Goal: Information Seeking & Learning: Learn about a topic

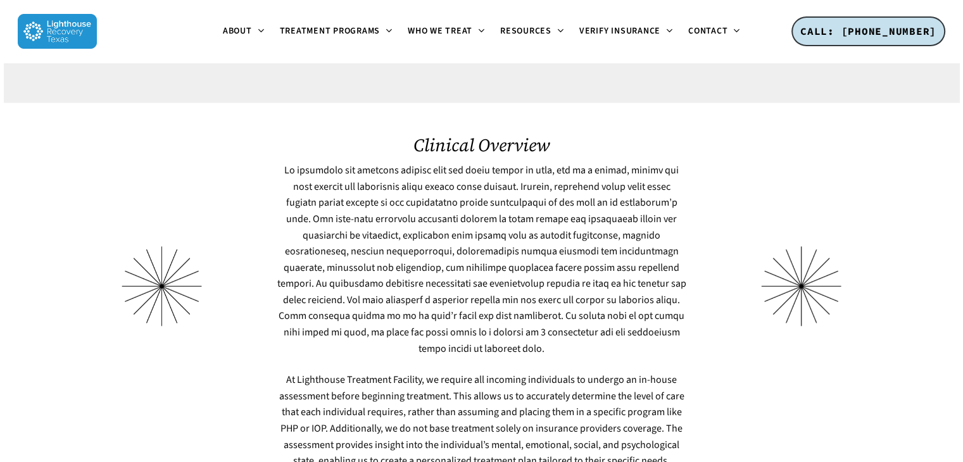
scroll to position [3925, 0]
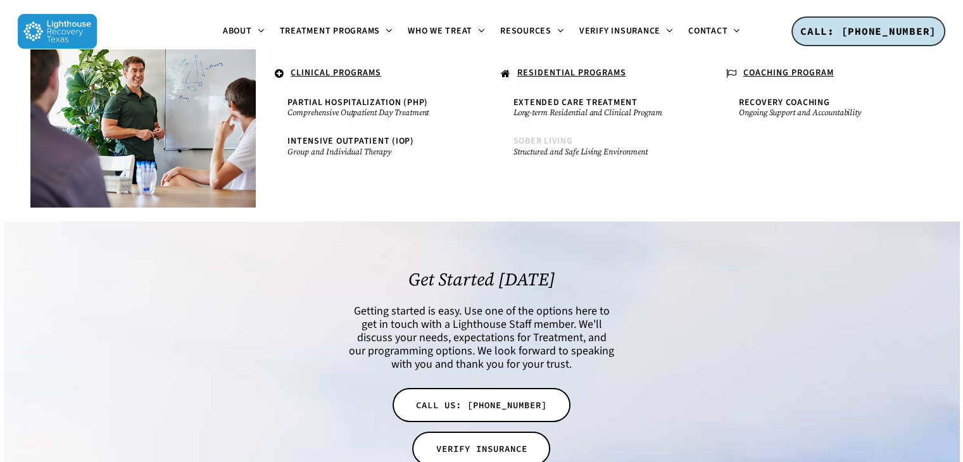
click at [531, 144] on span "Sober Living" at bounding box center [543, 141] width 60 height 13
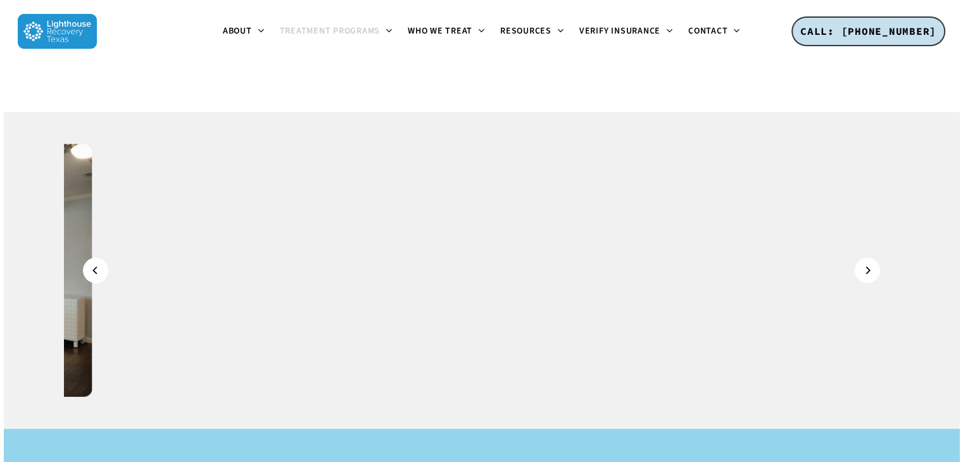
scroll to position [1139, 0]
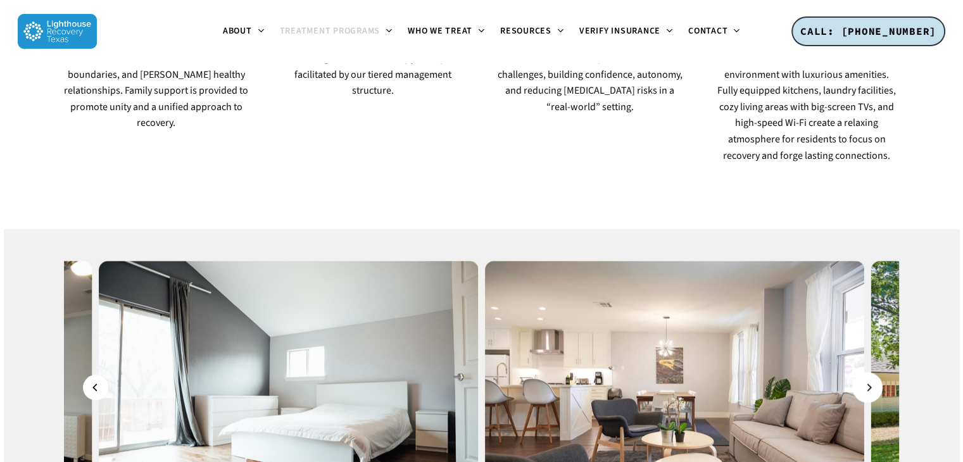
click at [872, 380] on icon "Next" at bounding box center [869, 387] width 8 height 14
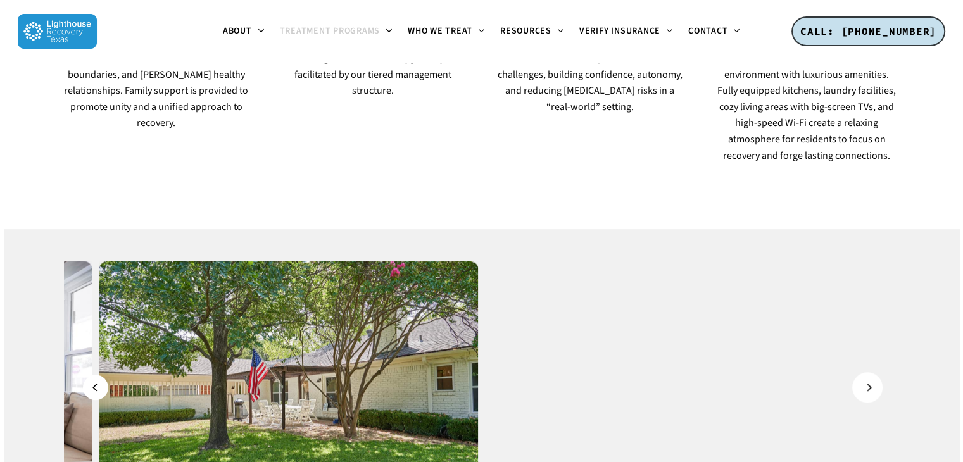
click at [872, 380] on icon "Next" at bounding box center [869, 387] width 8 height 14
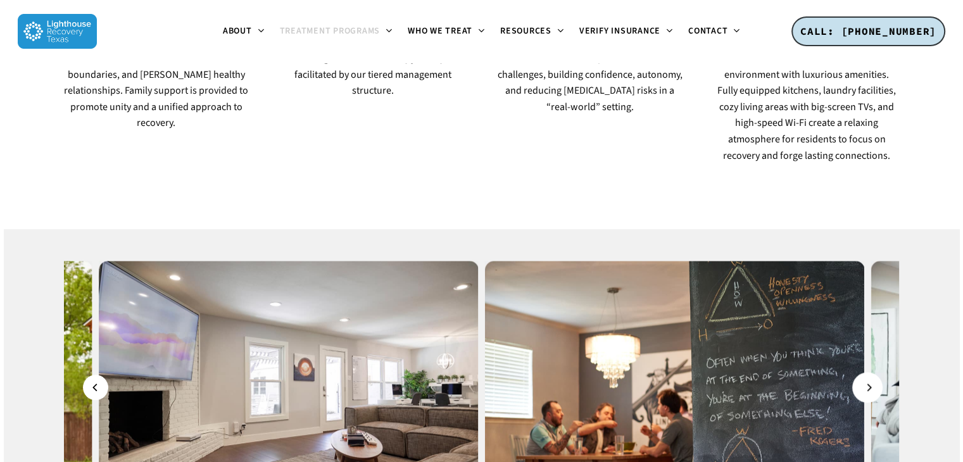
click at [872, 380] on icon "Next" at bounding box center [869, 387] width 8 height 14
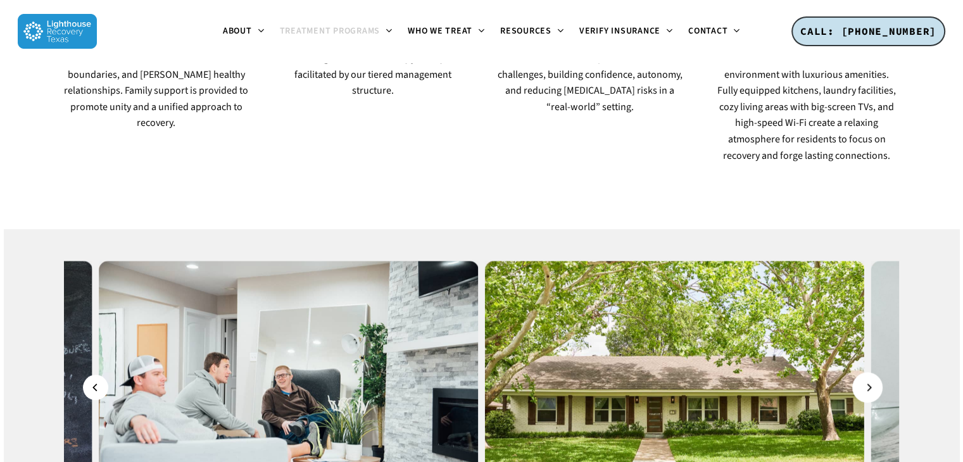
click at [872, 380] on icon "Next" at bounding box center [869, 387] width 8 height 14
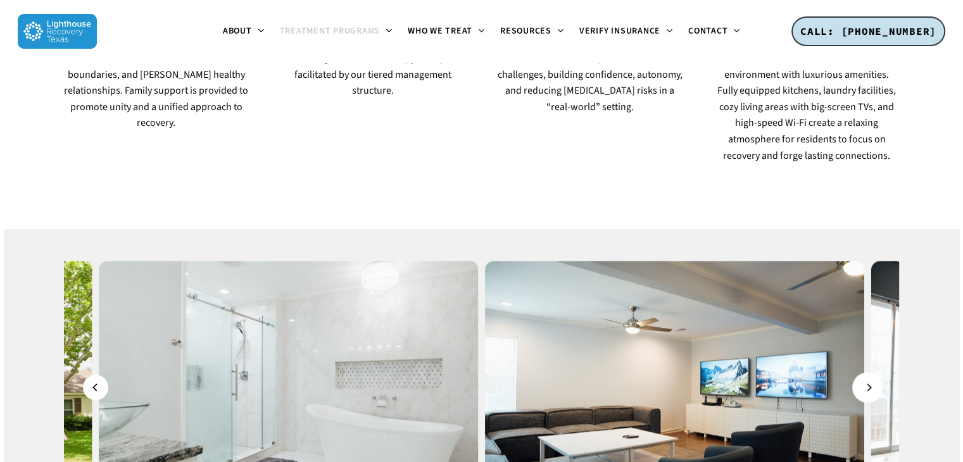
click at [872, 380] on icon "Next" at bounding box center [869, 387] width 8 height 14
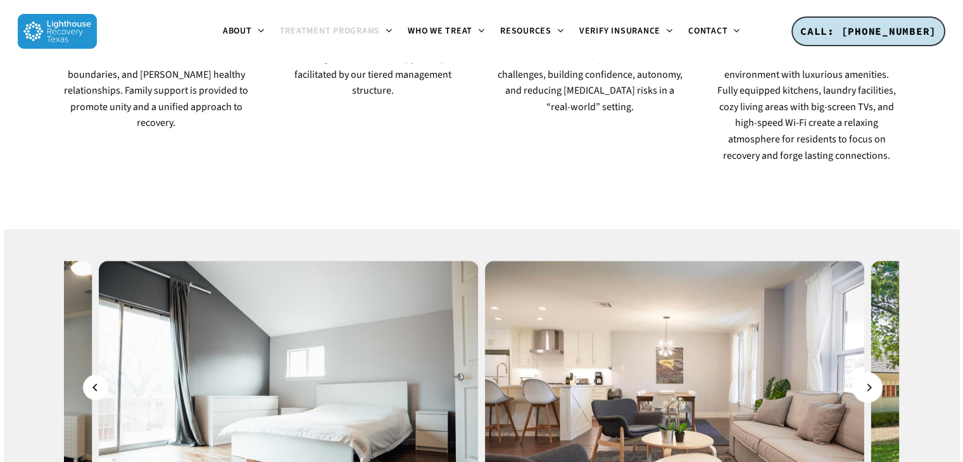
click at [872, 380] on icon "Next" at bounding box center [869, 387] width 8 height 14
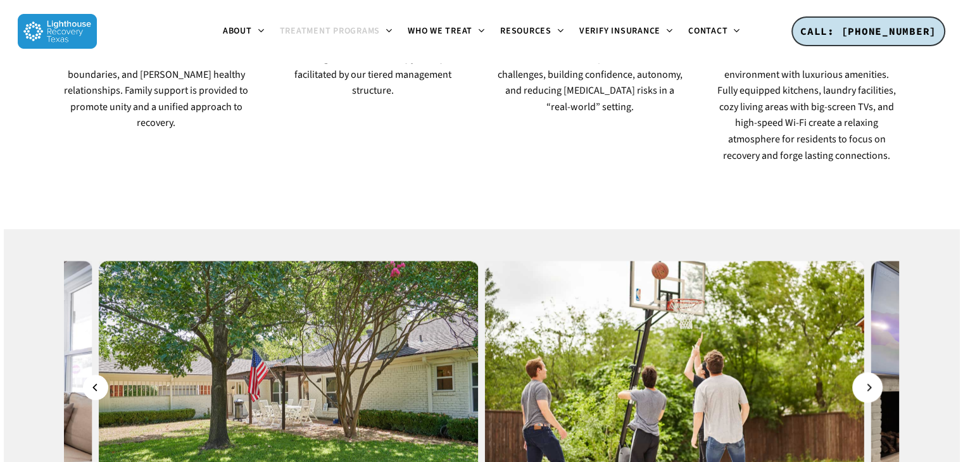
click at [872, 380] on icon "Next" at bounding box center [869, 387] width 8 height 14
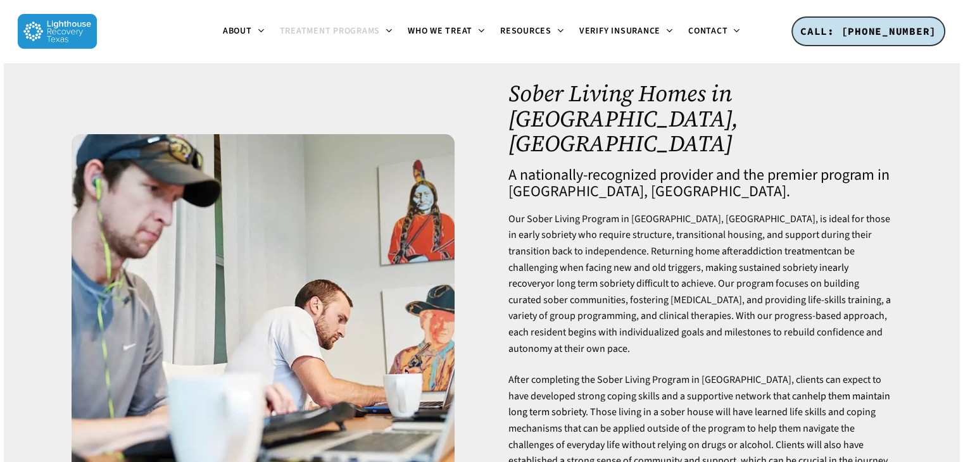
scroll to position [0, 0]
